Goal: Use online tool/utility: Utilize a website feature to perform a specific function

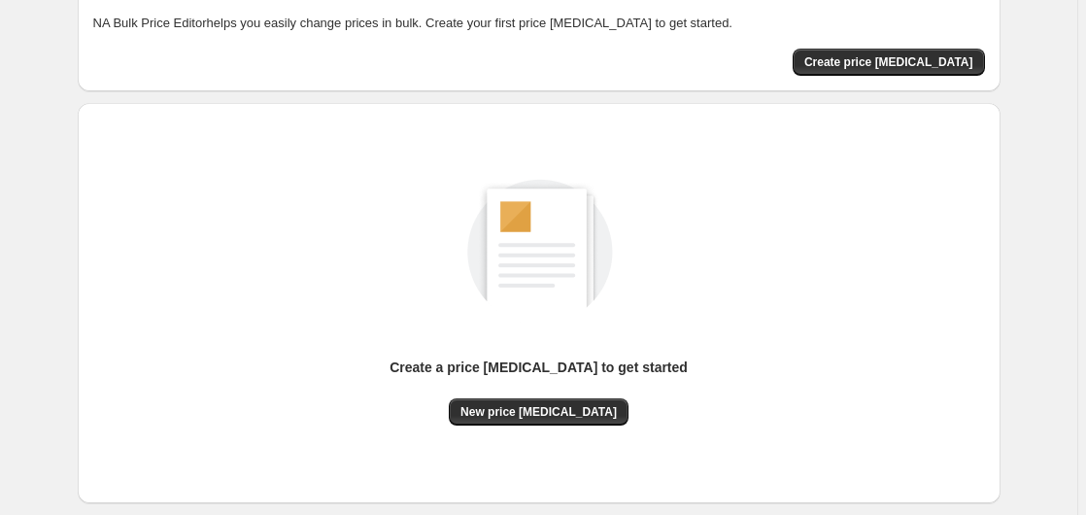
scroll to position [213, 0]
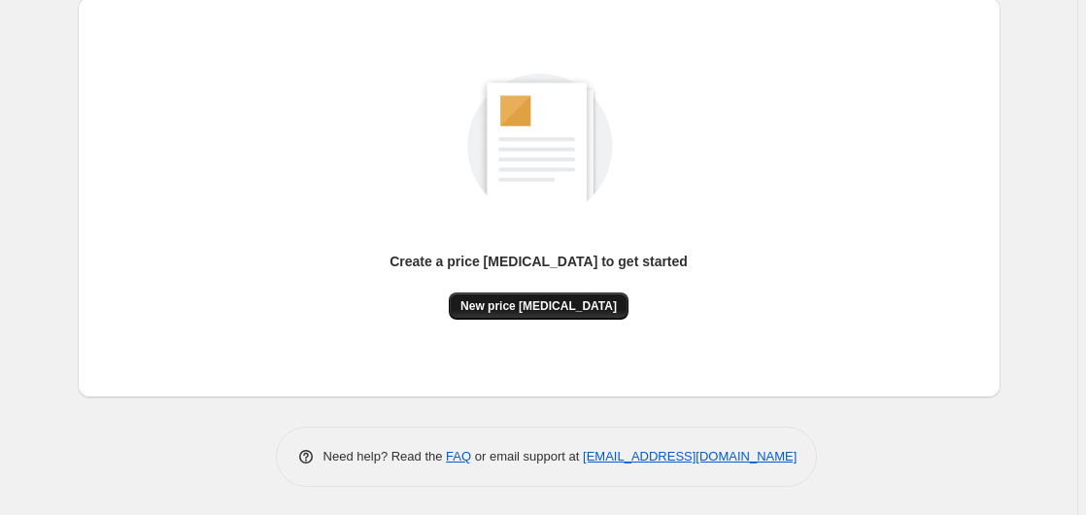
click at [521, 296] on button "New price [MEDICAL_DATA]" at bounding box center [539, 305] width 180 height 27
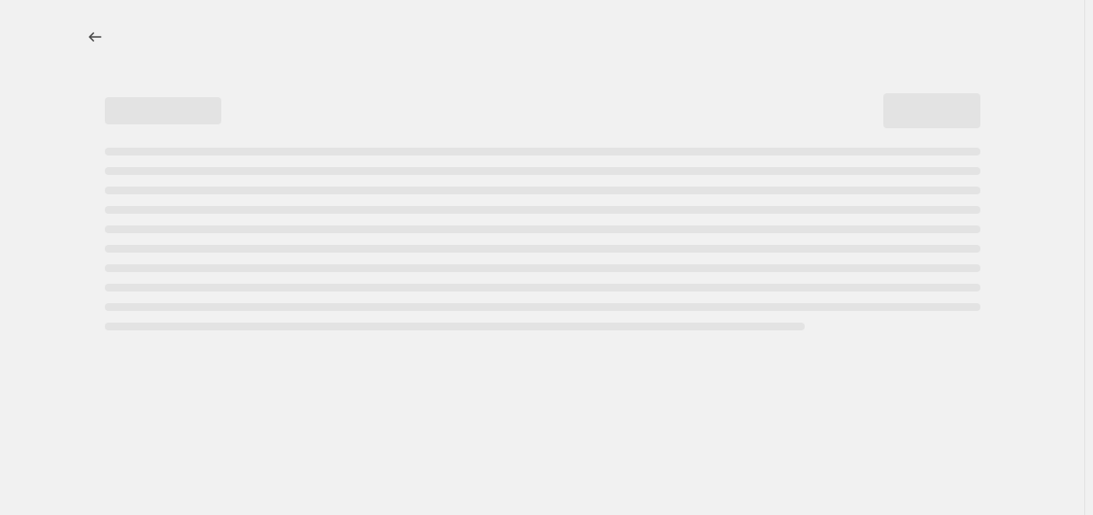
select select "percentage"
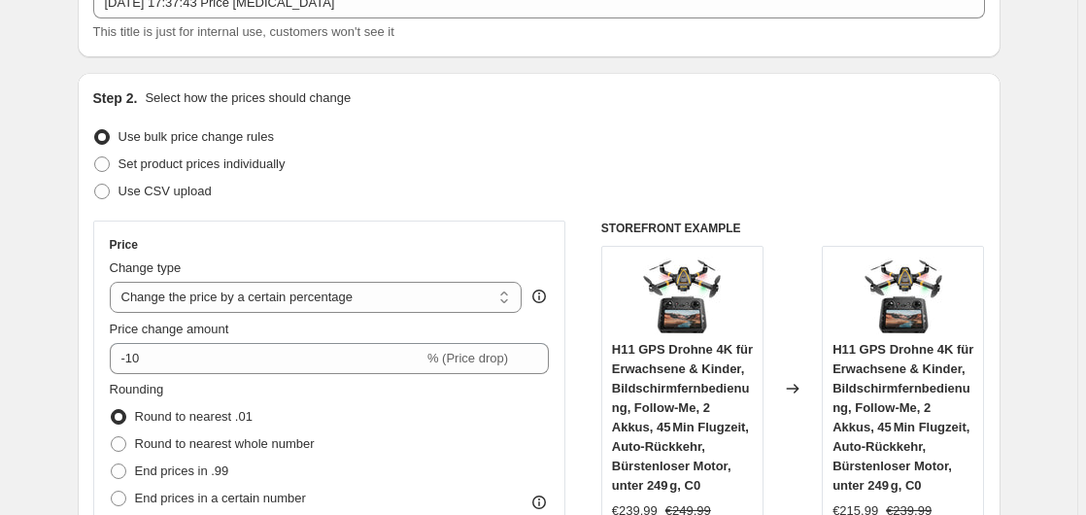
scroll to position [297, 0]
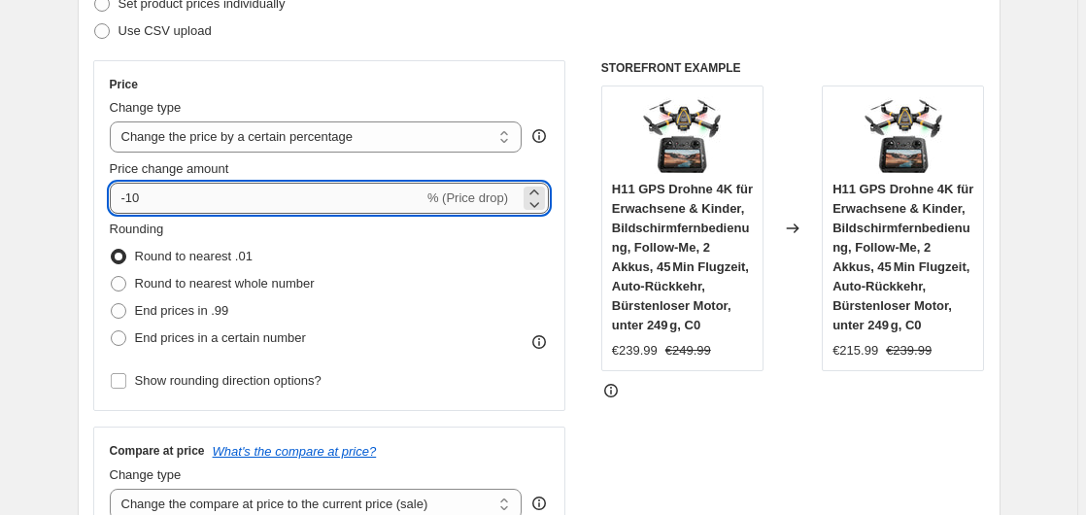
click at [182, 203] on input "-10" at bounding box center [267, 198] width 314 height 31
type input "-1"
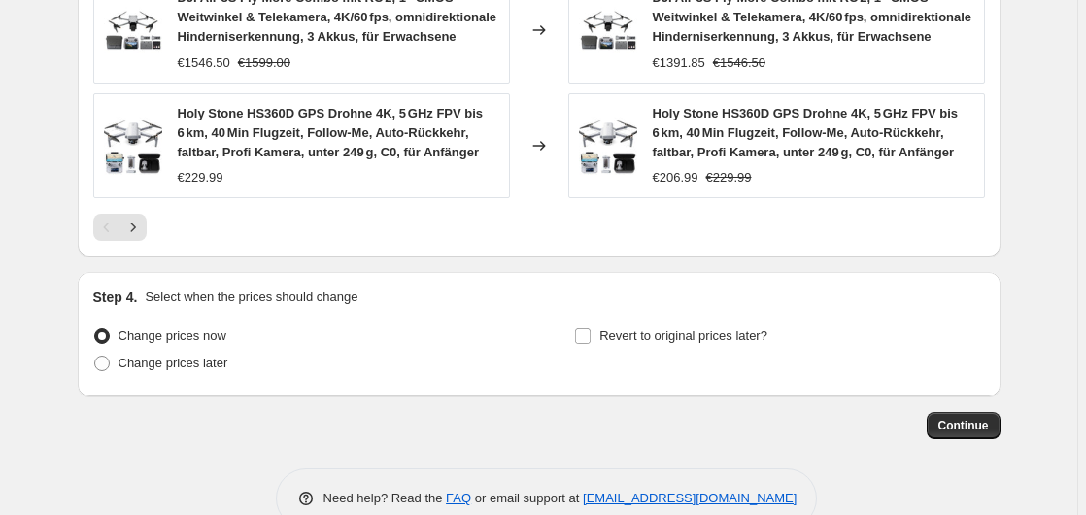
scroll to position [1633, 0]
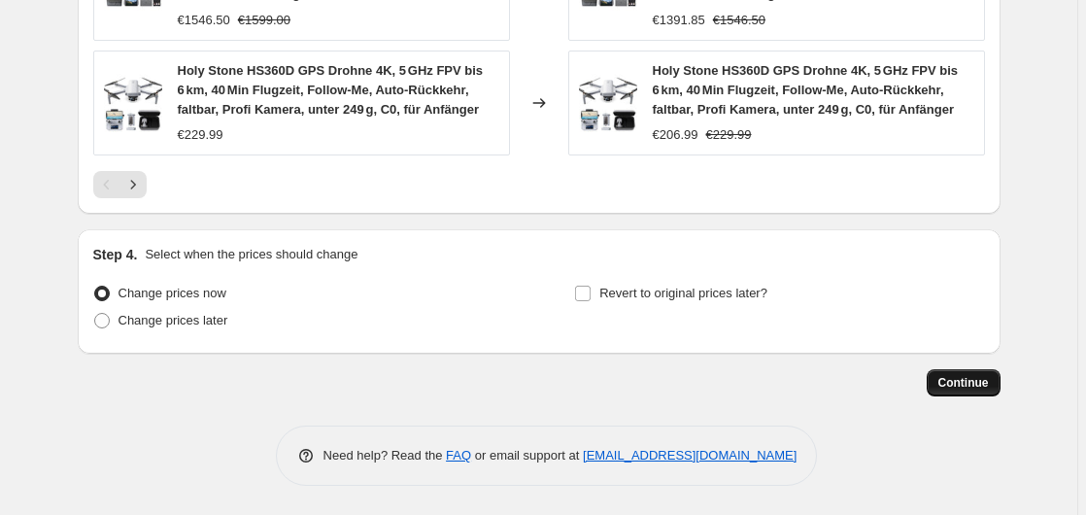
type input "-35"
click at [940, 377] on button "Continue" at bounding box center [963, 382] width 74 height 27
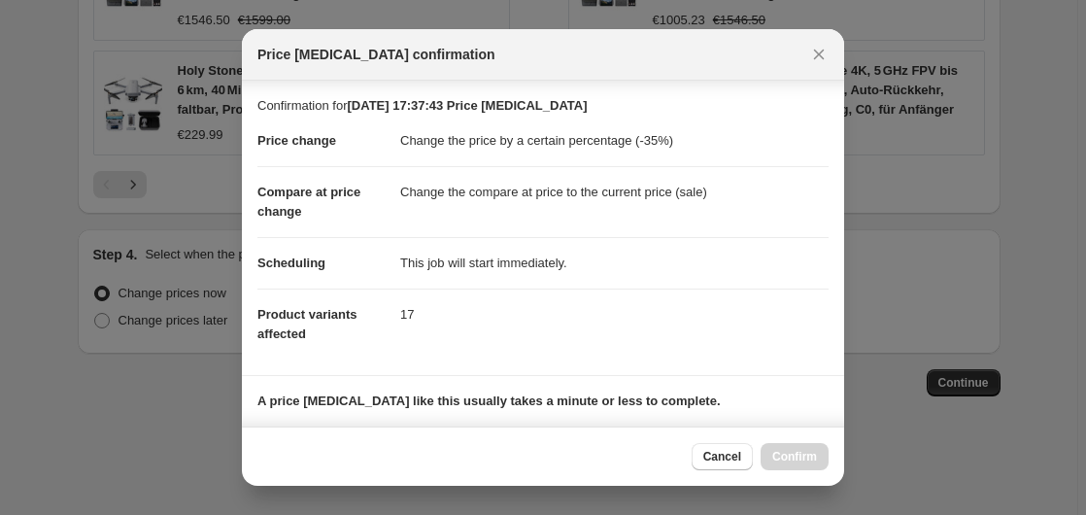
scroll to position [307, 0]
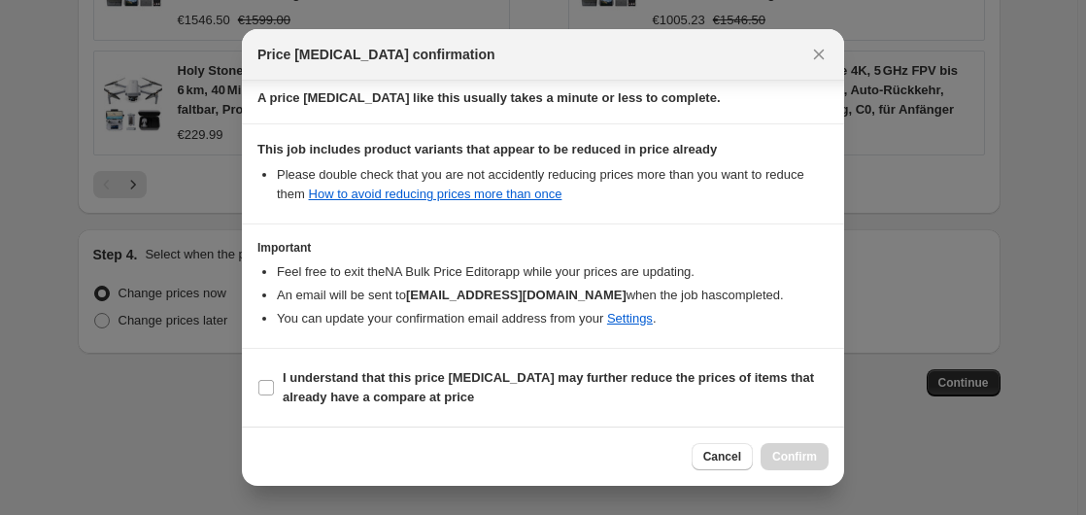
drag, startPoint x: 282, startPoint y: 387, endPoint x: 558, endPoint y: 450, distance: 283.6
click at [282, 388] on label "I understand that this price change job may further reduce the prices of items …" at bounding box center [542, 387] width 571 height 47
click at [274, 388] on input "I understand that this price change job may further reduce the prices of items …" at bounding box center [266, 388] width 16 height 16
checkbox input "true"
click at [801, 451] on span "Confirm" at bounding box center [794, 457] width 45 height 16
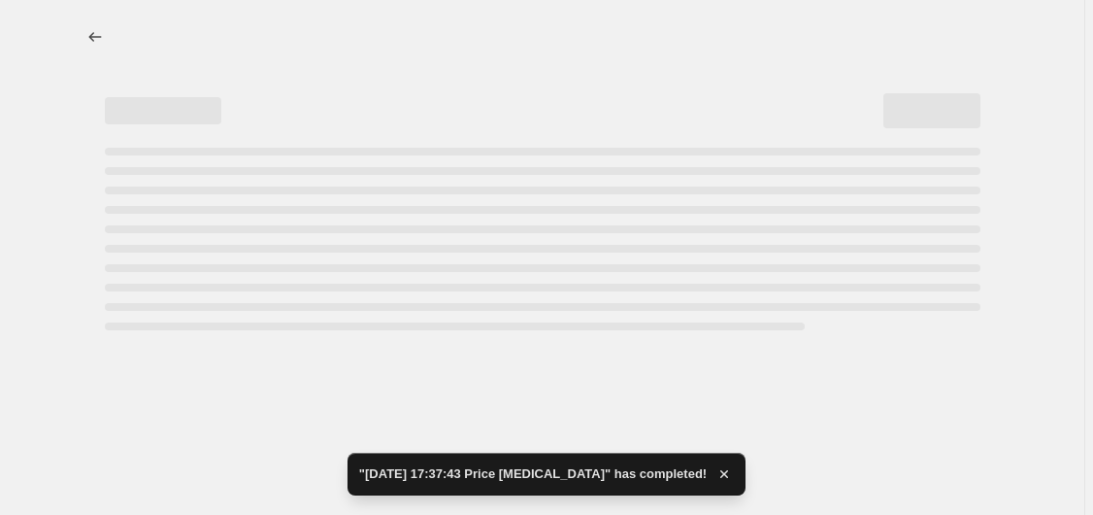
select select "percentage"
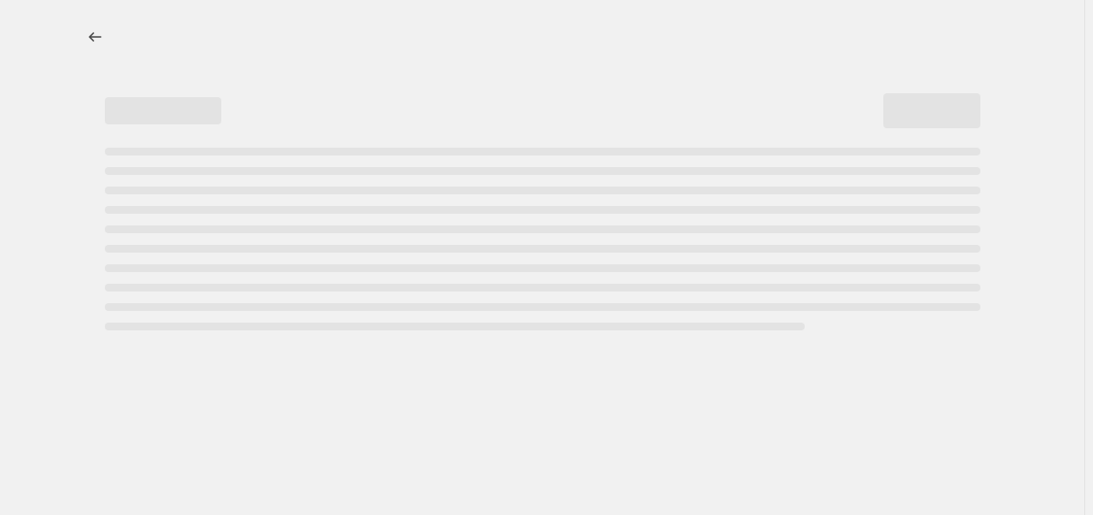
select select "percentage"
